Goal: Task Accomplishment & Management: Use online tool/utility

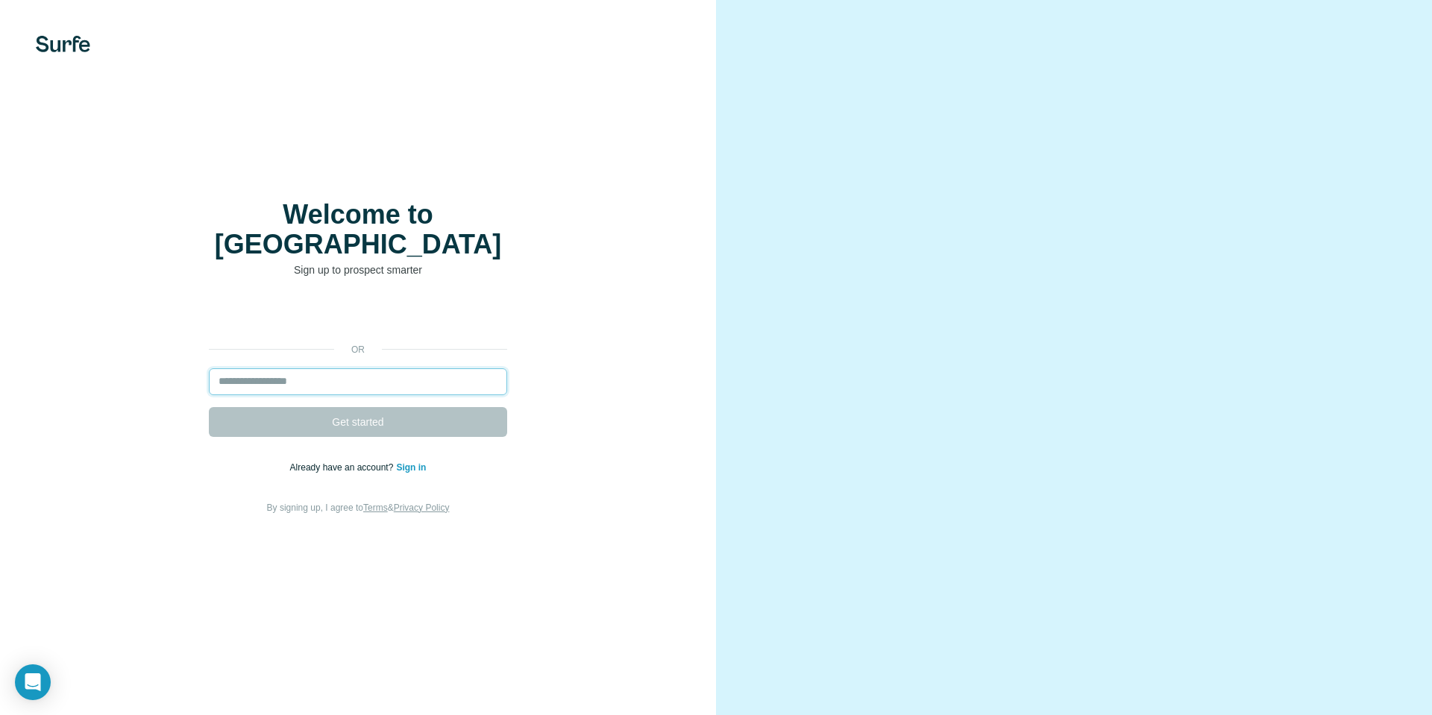
click at [397, 368] on input "email" at bounding box center [358, 381] width 298 height 27
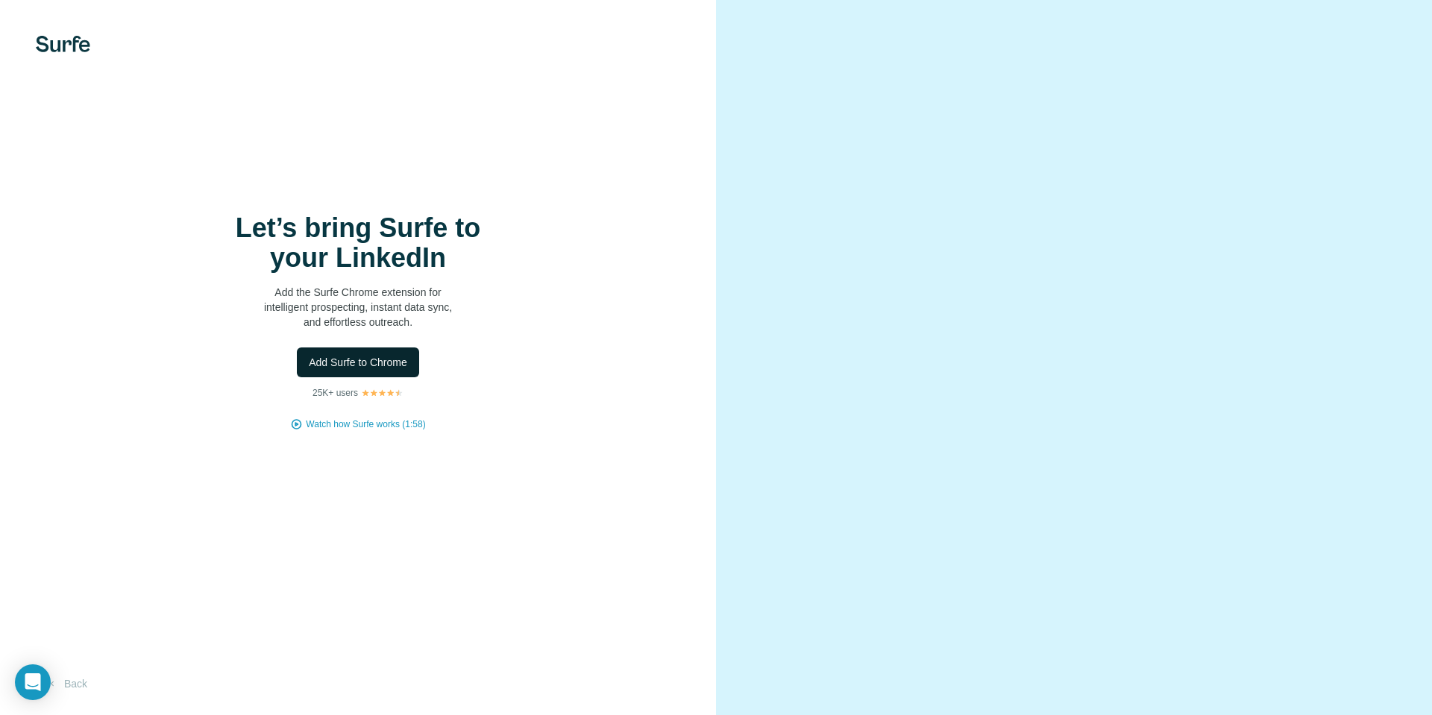
click at [374, 364] on span "Add Surfe to Chrome" at bounding box center [358, 362] width 98 height 15
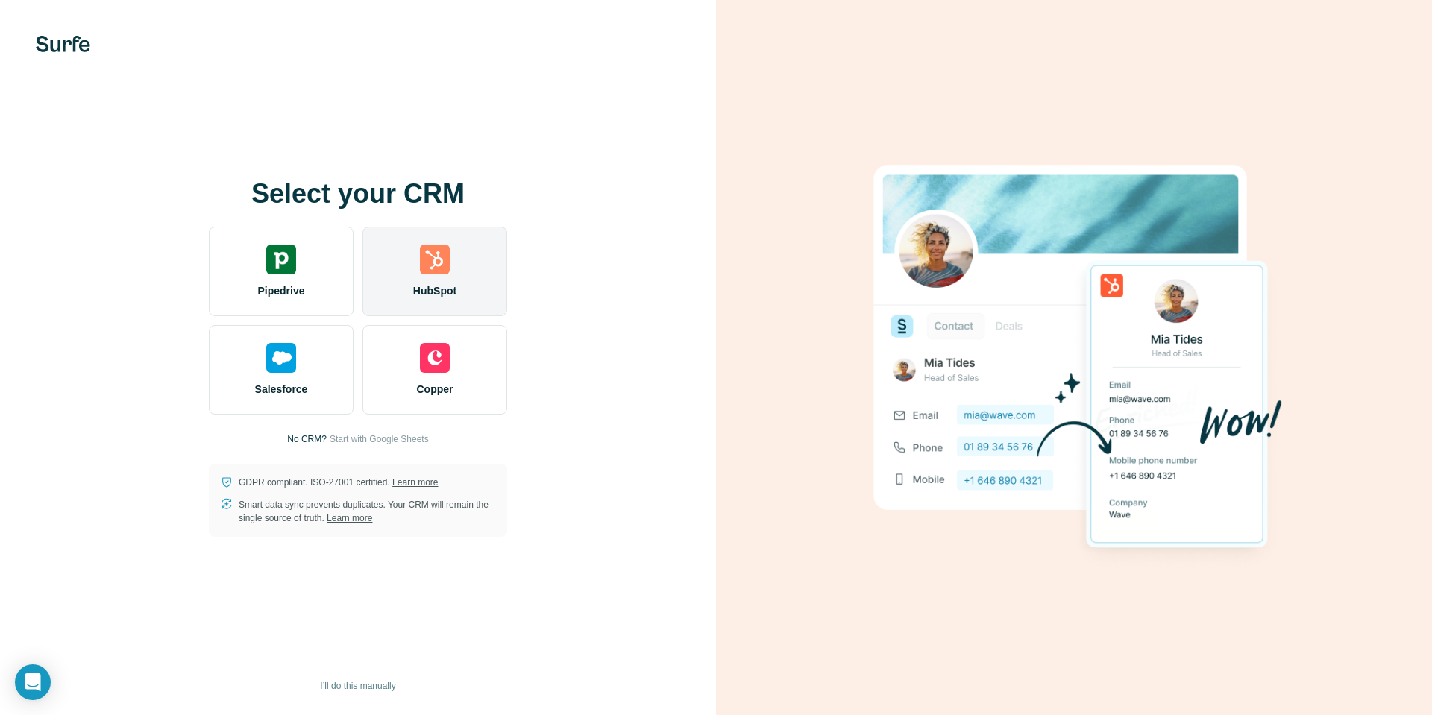
click at [429, 277] on div "HubSpot" at bounding box center [434, 271] width 145 height 89
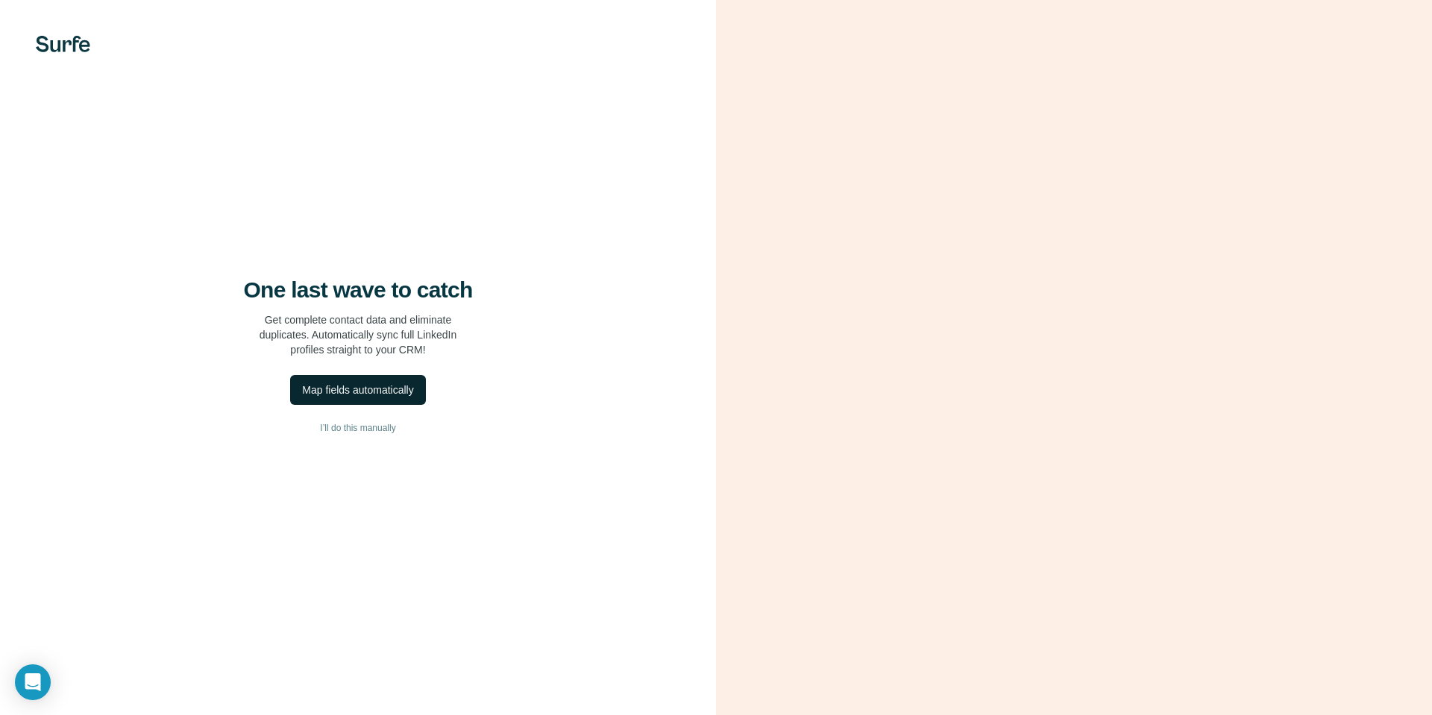
click at [344, 394] on div "Map fields automatically" at bounding box center [357, 389] width 111 height 15
